Goal: Transaction & Acquisition: Obtain resource

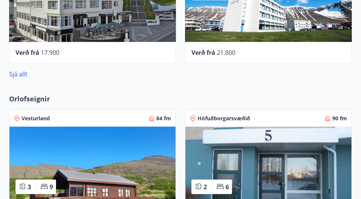
scroll to position [492, 0]
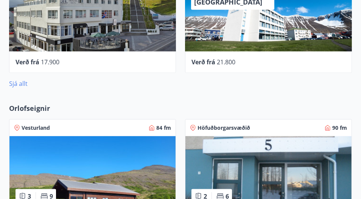
click at [21, 84] on link "Sjá allt" at bounding box center [18, 84] width 19 height 8
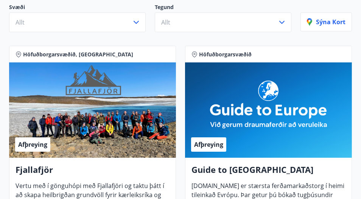
scroll to position [67, 0]
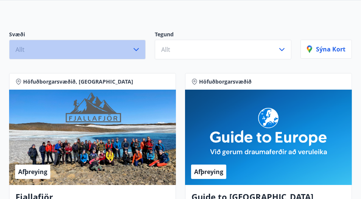
click at [138, 50] on icon "button" at bounding box center [136, 49] width 9 height 9
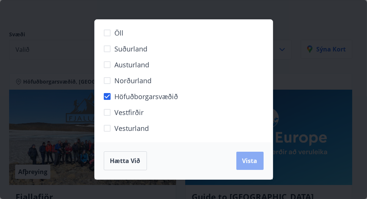
click at [252, 162] on span "Vista" at bounding box center [249, 161] width 15 height 8
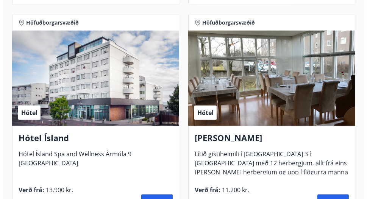
scroll to position [871, 0]
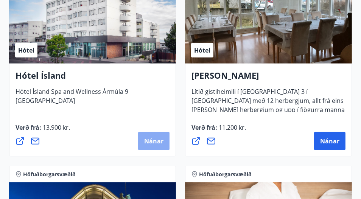
click at [161, 144] on span "Nánar" at bounding box center [153, 141] width 19 height 8
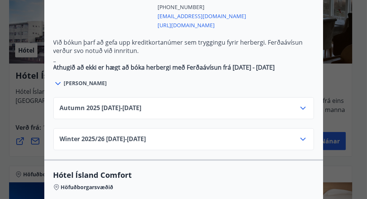
scroll to position [492, 0]
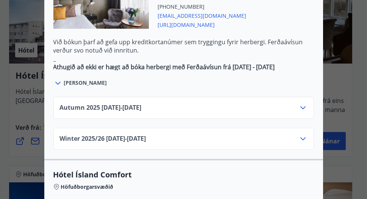
click at [300, 103] on icon at bounding box center [302, 107] width 9 height 9
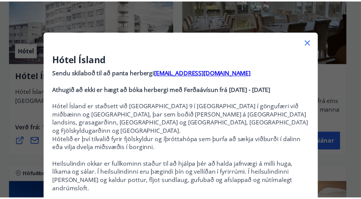
scroll to position [0, 0]
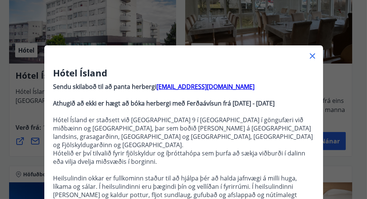
click at [311, 56] on icon at bounding box center [312, 56] width 9 height 9
